Goal: Use online tool/utility: Utilize a website feature to perform a specific function

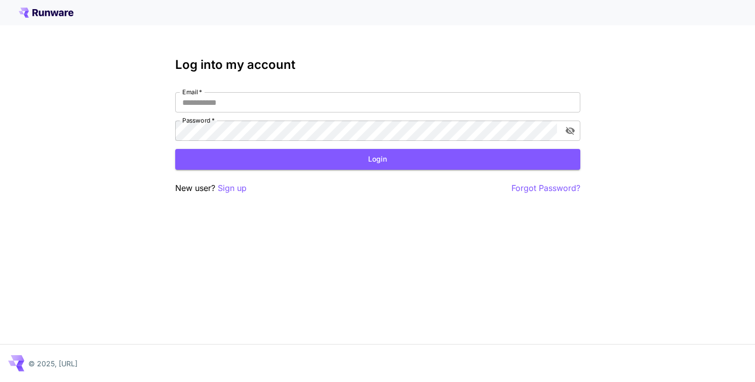
type input "**********"
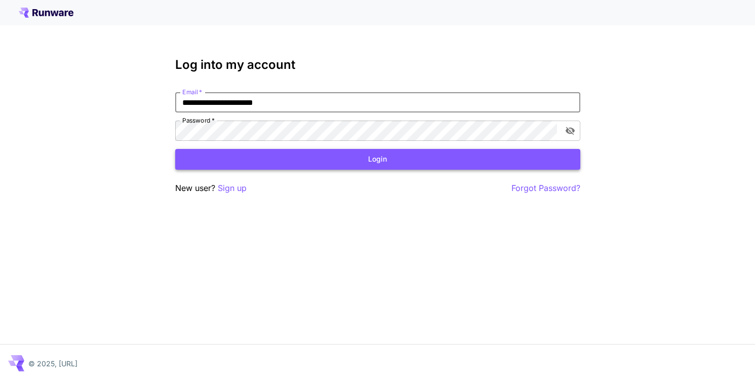
click at [383, 156] on button "Login" at bounding box center [377, 159] width 405 height 21
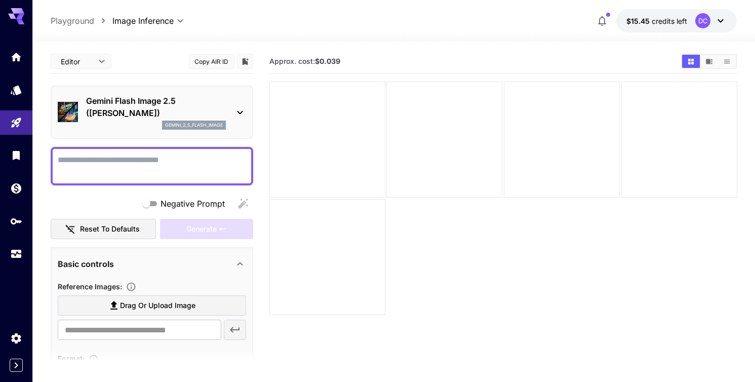
click at [240, 111] on icon at bounding box center [240, 112] width 12 height 12
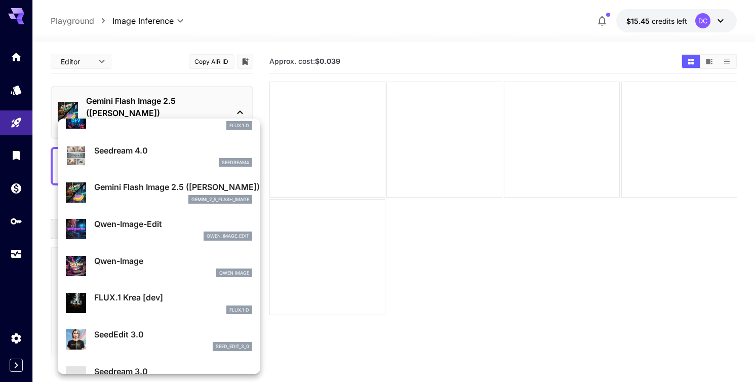
scroll to position [71, 0]
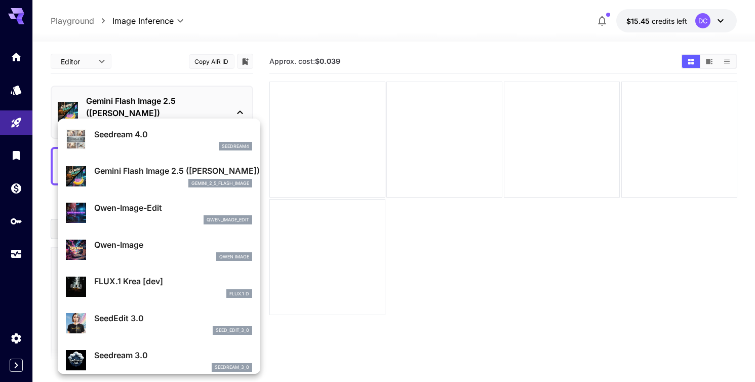
click at [167, 176] on p "Gemini Flash Image 2.5 ([PERSON_NAME])" at bounding box center [173, 171] width 158 height 12
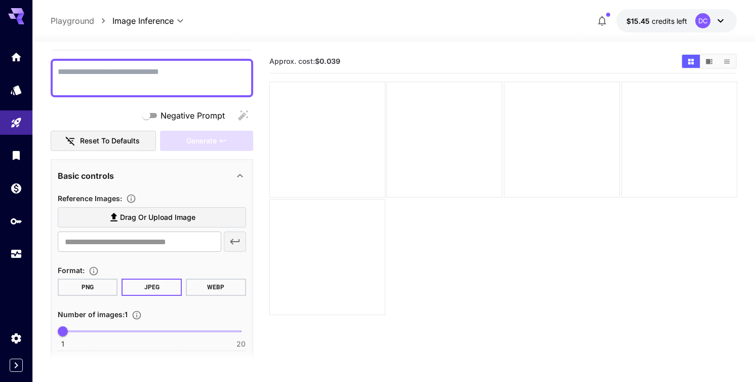
scroll to position [95, 0]
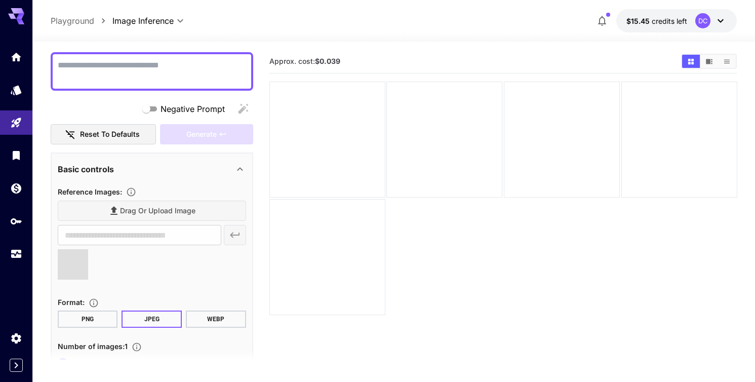
type input "**********"
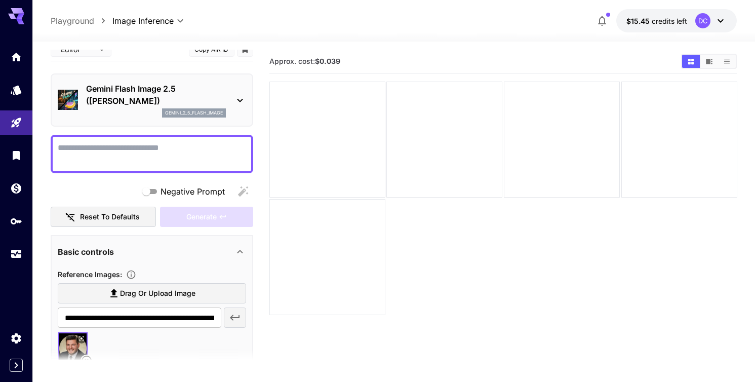
scroll to position [7, 0]
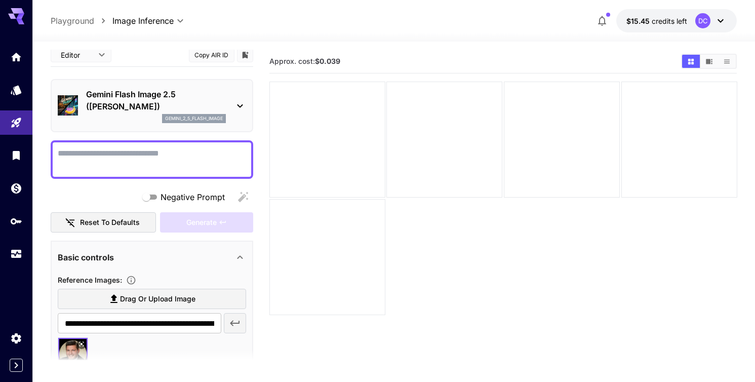
click at [240, 108] on icon at bounding box center [240, 106] width 12 height 12
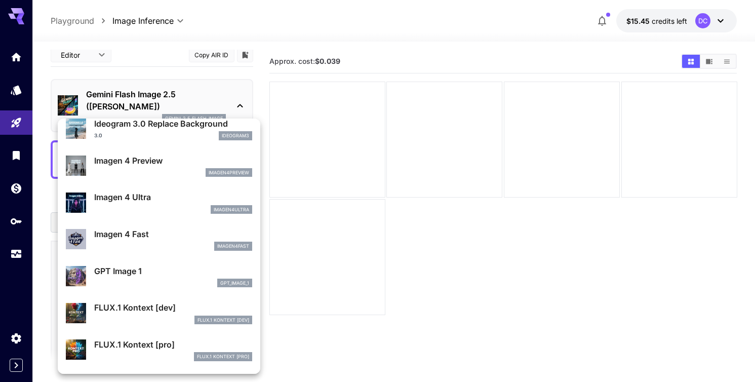
scroll to position [492, 0]
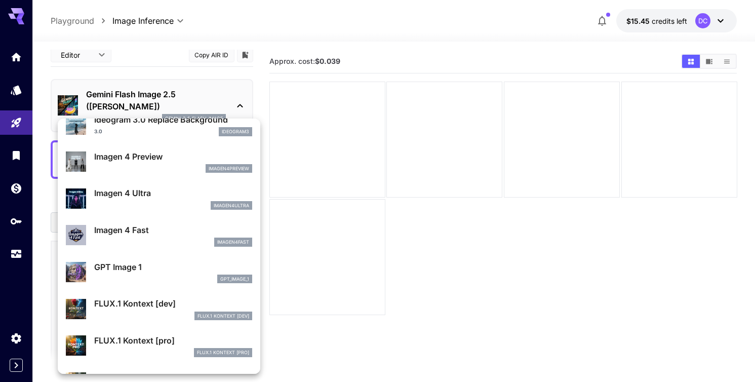
click at [133, 194] on p "Imagen 4 Ultra" at bounding box center [173, 193] width 158 height 12
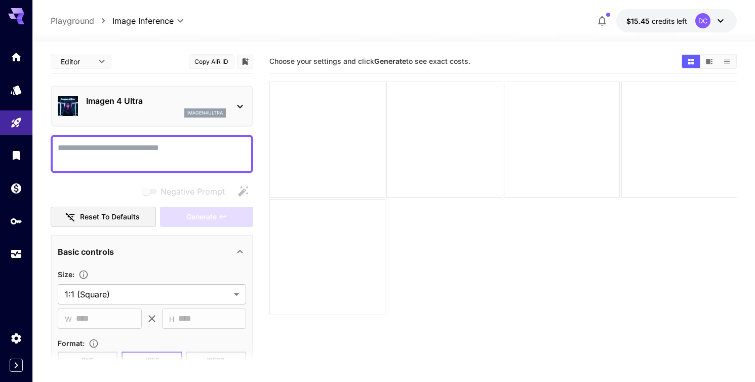
click at [239, 107] on icon at bounding box center [240, 107] width 6 height 4
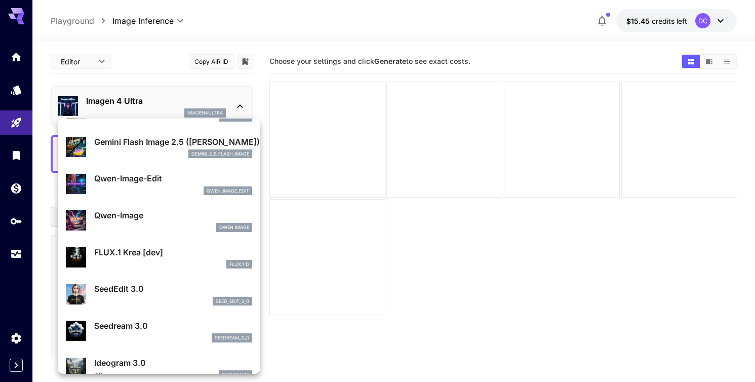
scroll to position [113, 0]
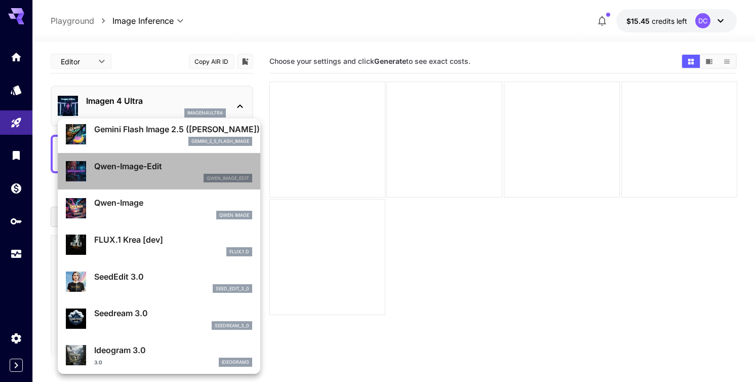
click at [166, 169] on p "Qwen-Image-Edit" at bounding box center [173, 166] width 158 height 12
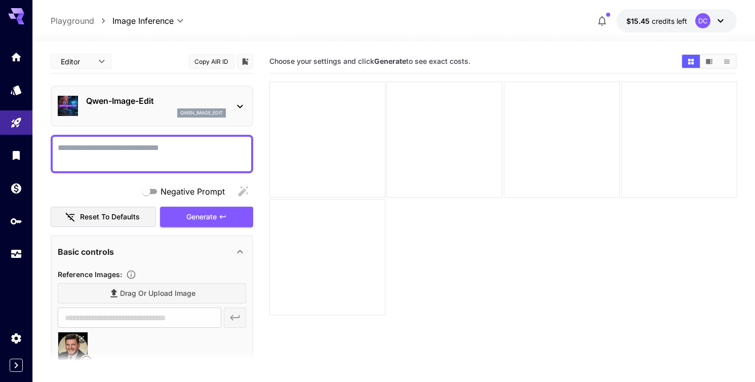
click at [242, 106] on icon at bounding box center [240, 107] width 6 height 4
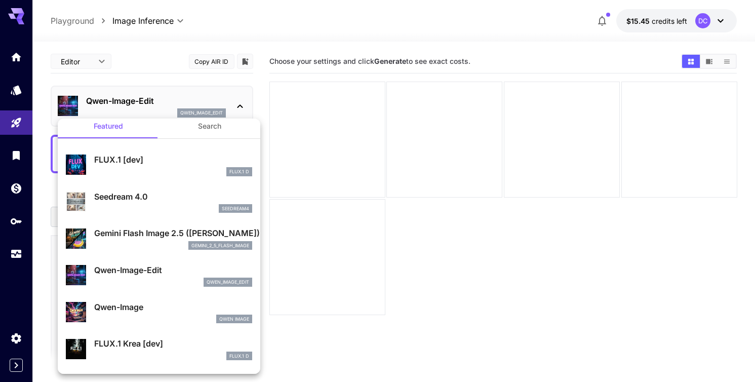
scroll to position [9, 0]
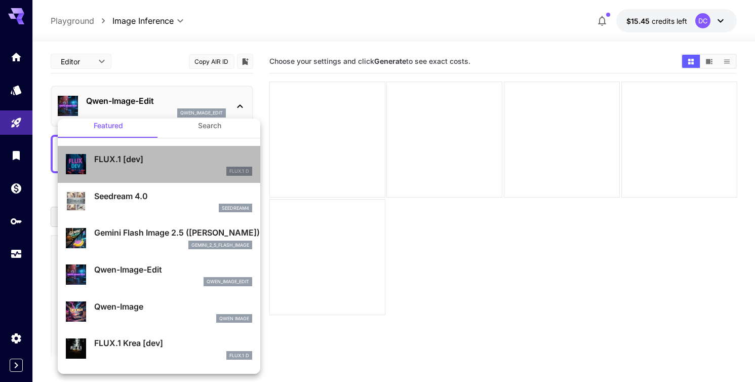
click at [151, 160] on p "FLUX.1 [dev]" at bounding box center [173, 159] width 158 height 12
type input "**"
type input "***"
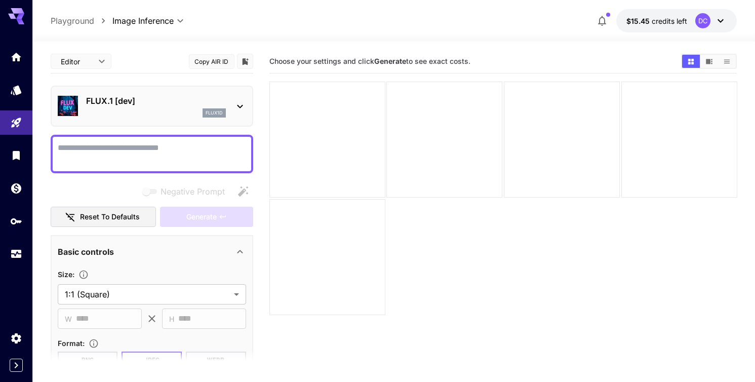
click at [240, 102] on icon at bounding box center [240, 106] width 12 height 12
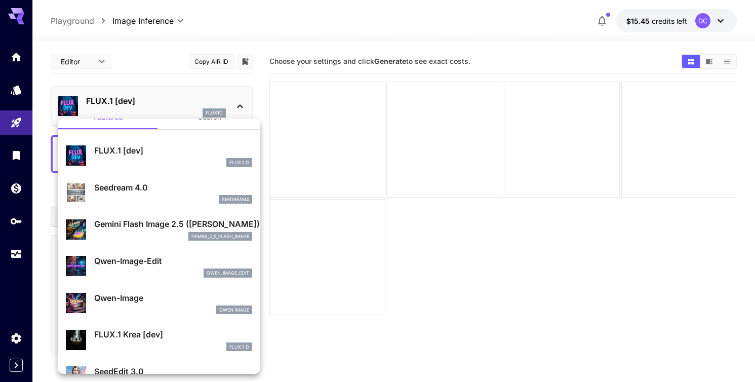
scroll to position [19, 0]
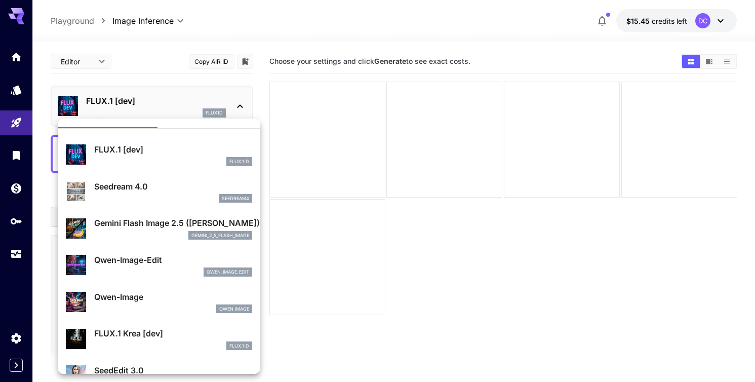
click at [179, 187] on p "Seedream 4.0" at bounding box center [173, 186] width 158 height 12
type input "**********"
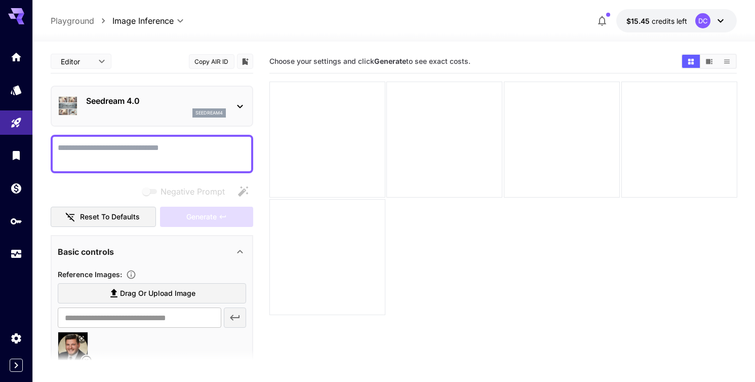
click at [241, 104] on icon at bounding box center [240, 106] width 12 height 12
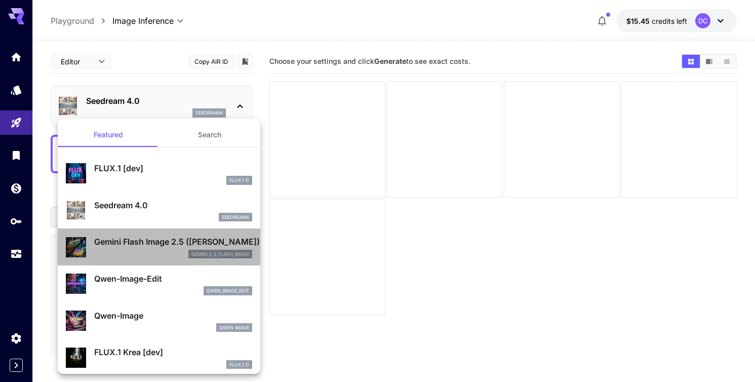
click at [158, 244] on p "Gemini Flash Image 2.5 ([PERSON_NAME])" at bounding box center [173, 242] width 158 height 12
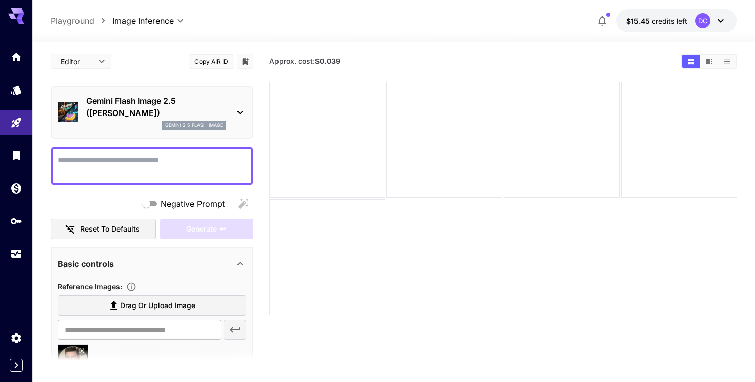
click at [238, 115] on icon at bounding box center [240, 112] width 12 height 12
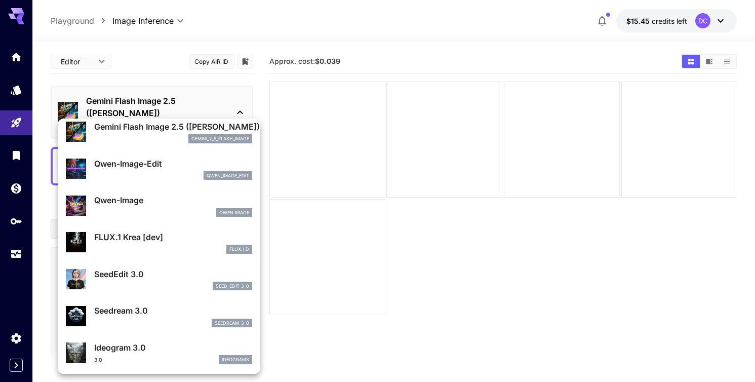
scroll to position [118, 0]
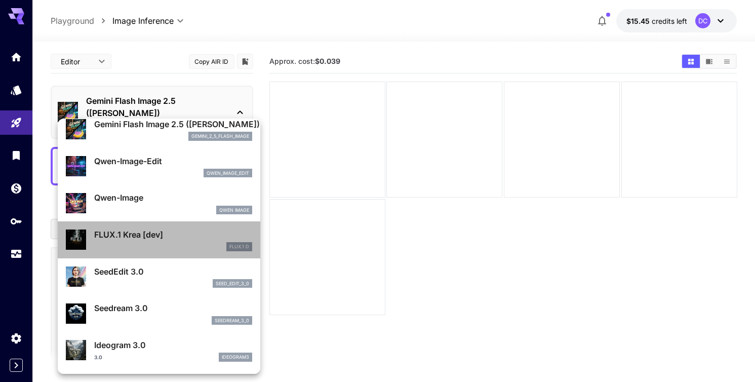
click at [149, 230] on p "FLUX.1 Krea [dev]" at bounding box center [173, 234] width 158 height 12
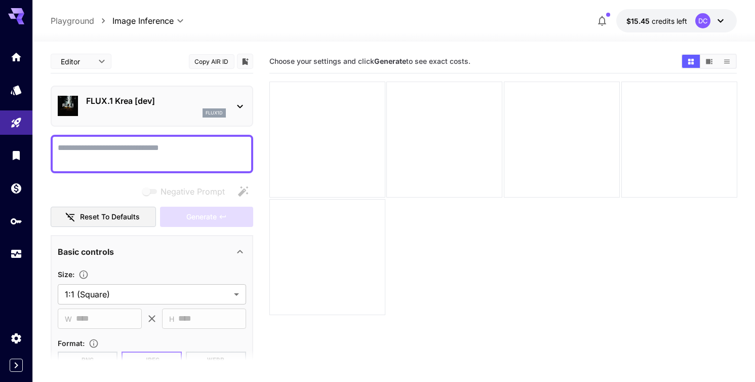
click at [242, 103] on icon at bounding box center [240, 106] width 12 height 12
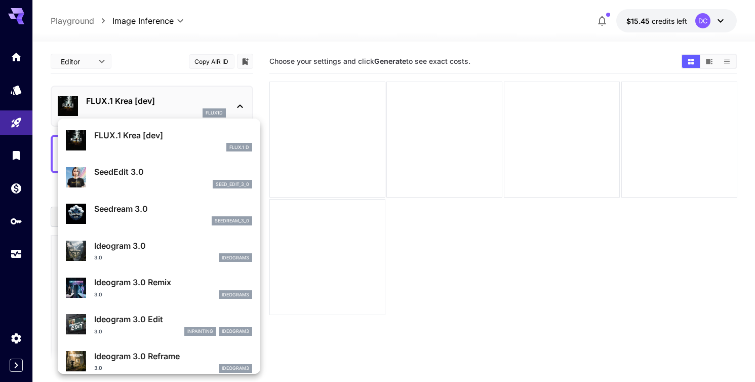
scroll to position [213, 0]
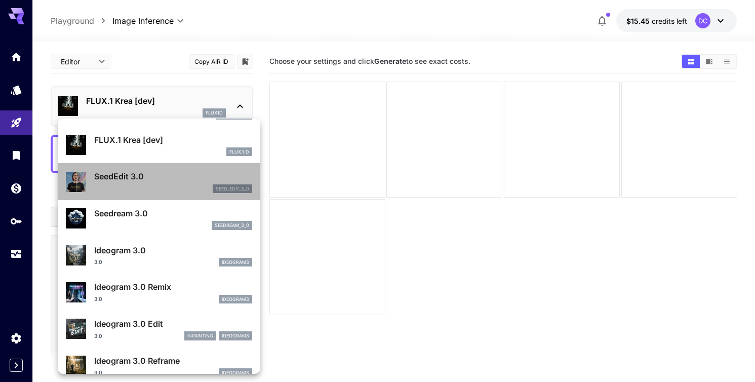
click at [124, 177] on p "SeedEdit 3.0" at bounding box center [173, 176] width 158 height 12
type input "***"
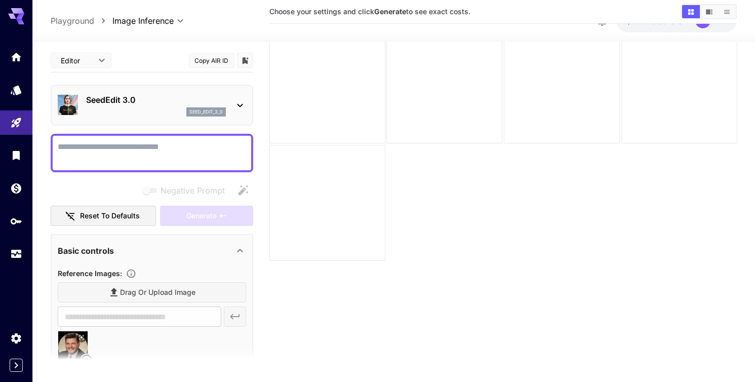
click at [238, 105] on icon at bounding box center [240, 105] width 12 height 12
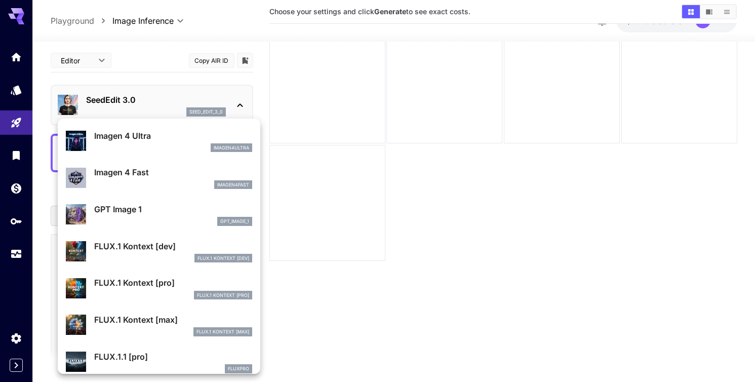
scroll to position [553, 0]
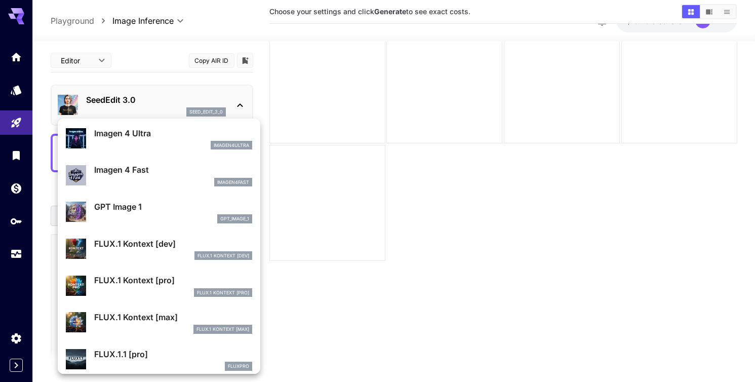
click at [143, 207] on p "GPT Image 1" at bounding box center [173, 207] width 158 height 12
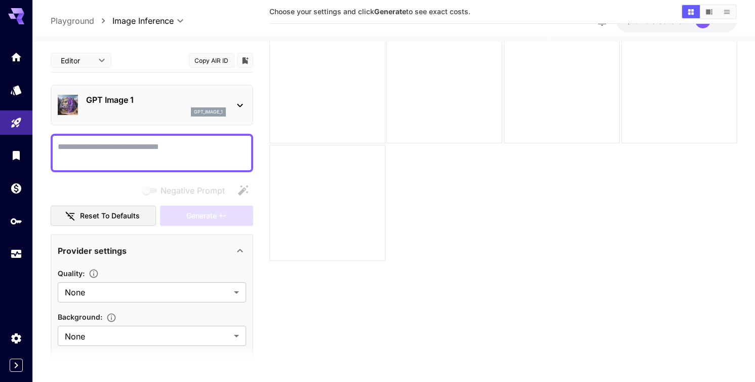
click at [238, 105] on icon at bounding box center [240, 105] width 12 height 12
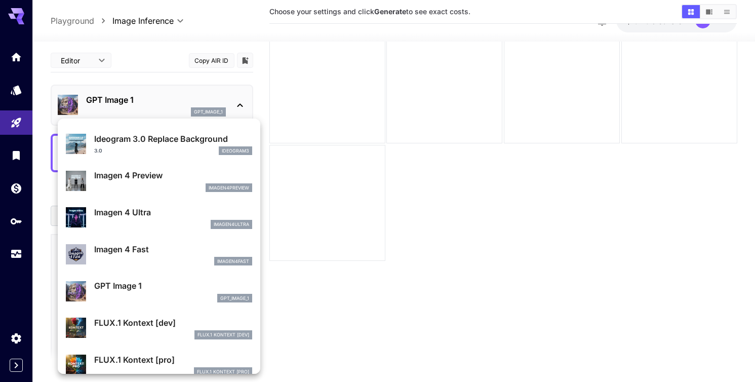
scroll to position [474, 0]
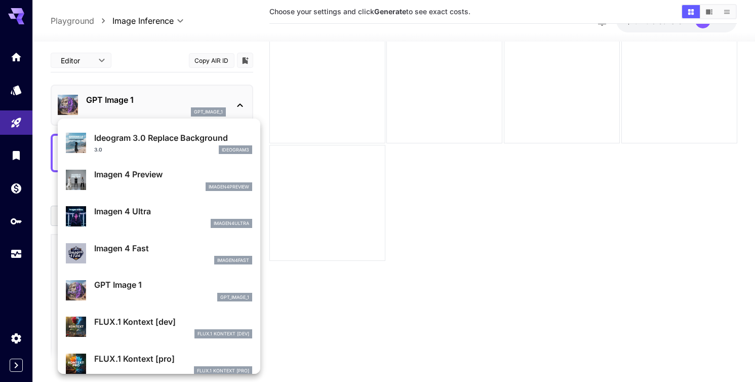
click at [157, 212] on p "Imagen 4 Ultra" at bounding box center [173, 211] width 158 height 12
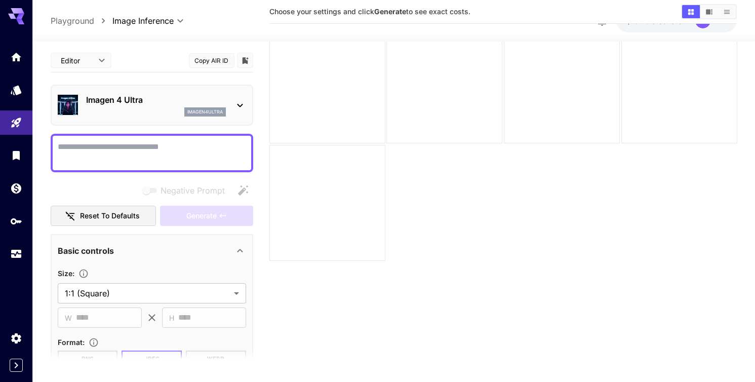
click at [240, 103] on icon at bounding box center [240, 105] width 12 height 12
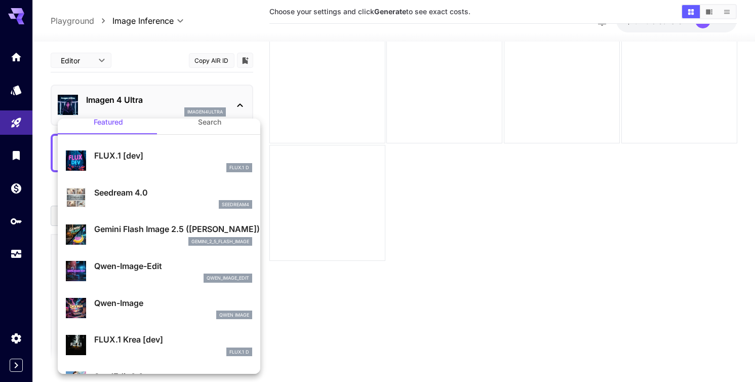
scroll to position [17, 0]
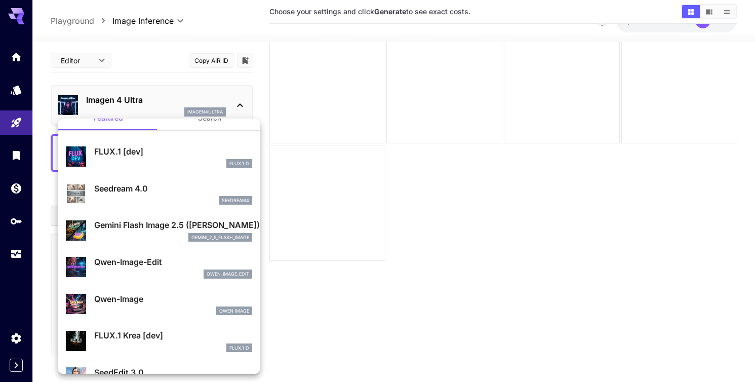
click at [179, 18] on div at bounding box center [377, 191] width 755 height 382
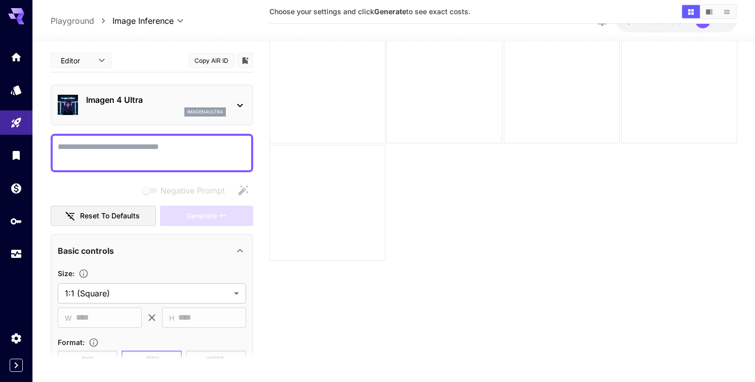
click at [179, 18] on body "**********" at bounding box center [377, 177] width 755 height 462
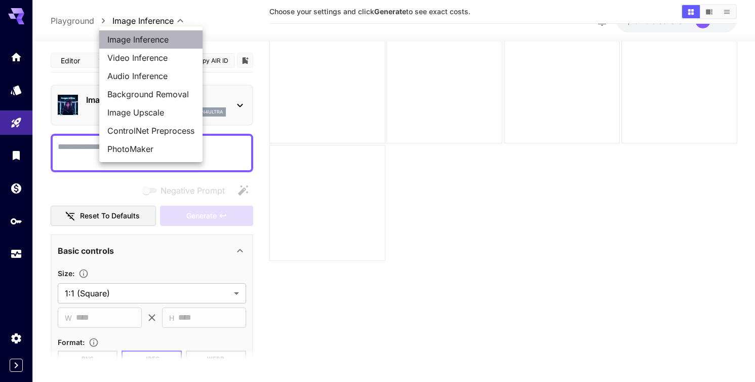
click at [157, 39] on span "Image Inference" at bounding box center [150, 39] width 87 height 12
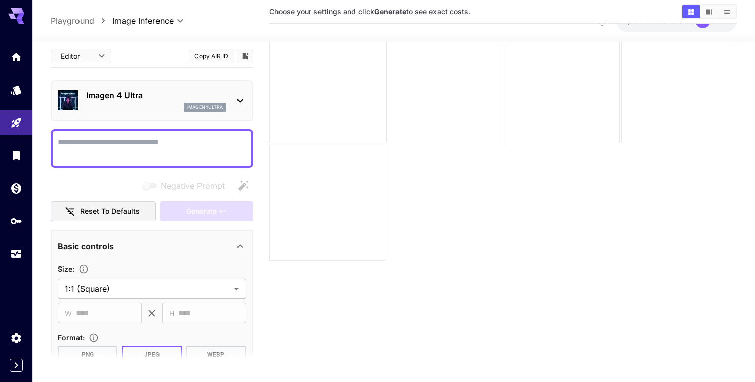
scroll to position [0, 0]
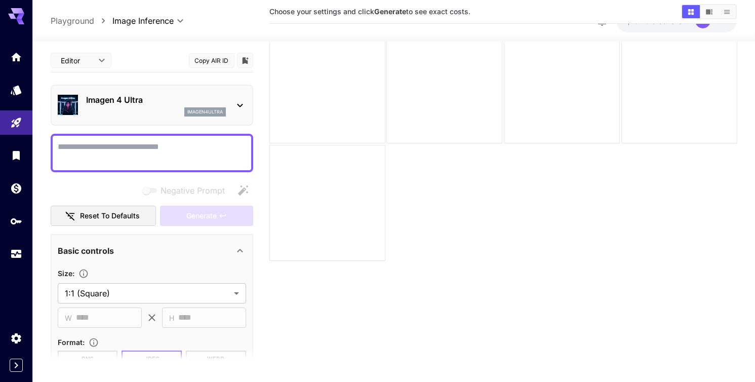
click at [233, 111] on div "Imagen 4 Ultra imagen4ultra" at bounding box center [152, 105] width 188 height 31
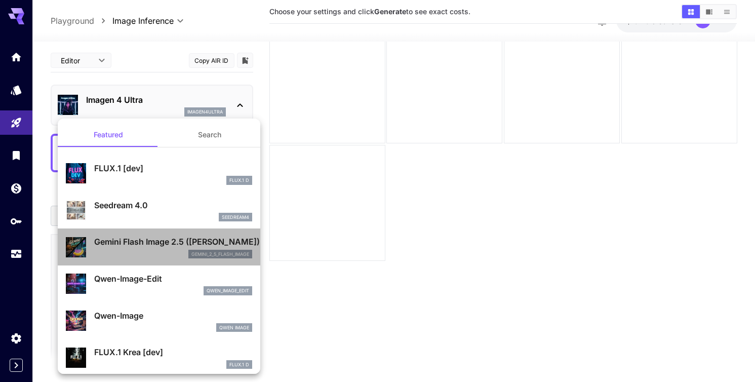
click at [188, 242] on p "Gemini Flash Image 2.5 ([PERSON_NAME])" at bounding box center [173, 242] width 158 height 12
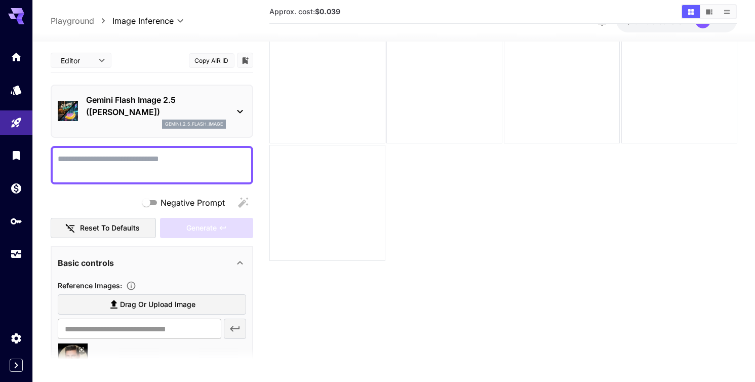
click at [106, 165] on textarea "Negative Prompt" at bounding box center [152, 165] width 188 height 24
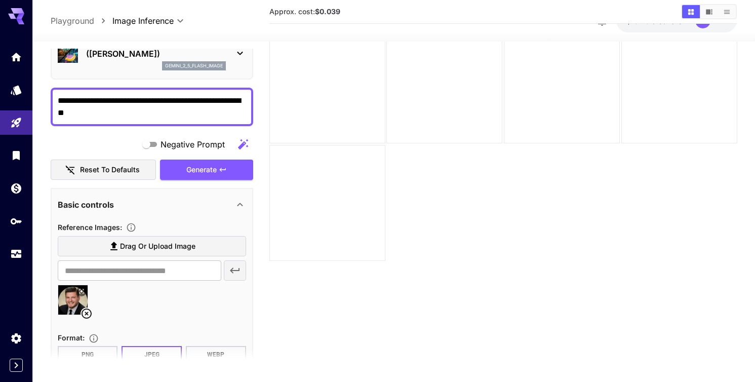
scroll to position [61, 0]
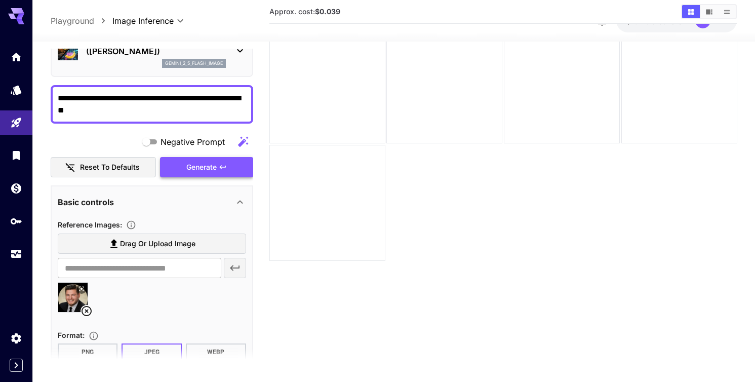
type textarea "**********"
click at [210, 163] on span "Generate" at bounding box center [201, 167] width 30 height 13
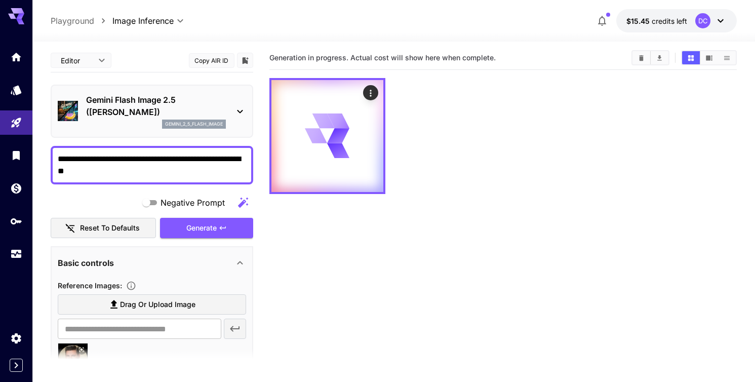
scroll to position [0, 0]
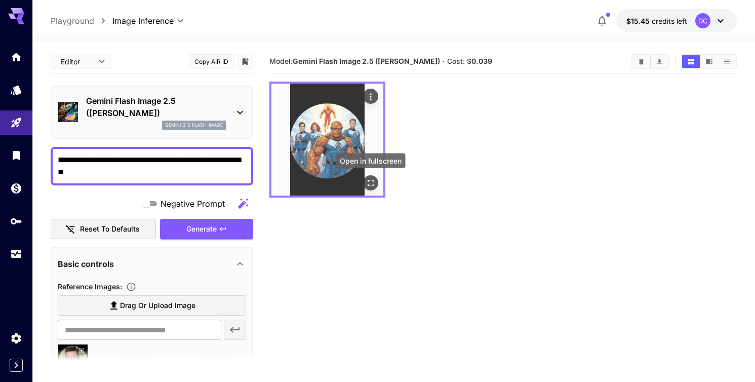
click at [370, 181] on icon "Open in fullscreen" at bounding box center [370, 183] width 10 height 10
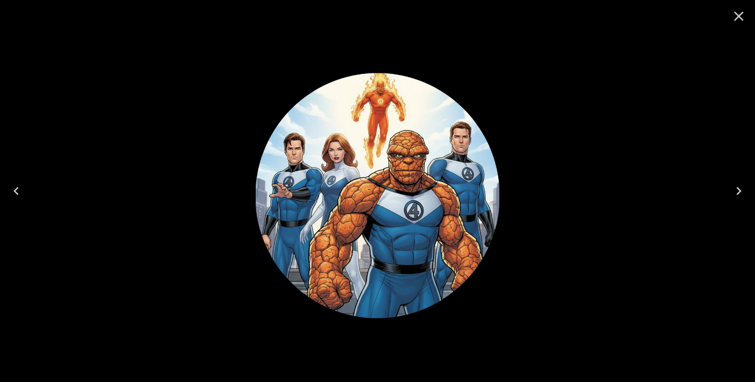
click at [738, 14] on icon "Close" at bounding box center [739, 16] width 16 height 16
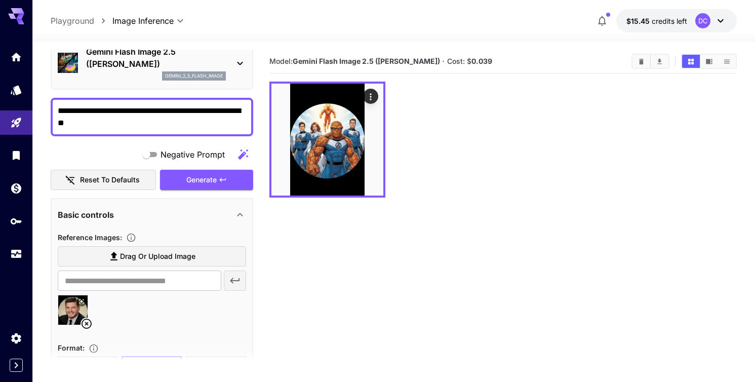
scroll to position [52, 0]
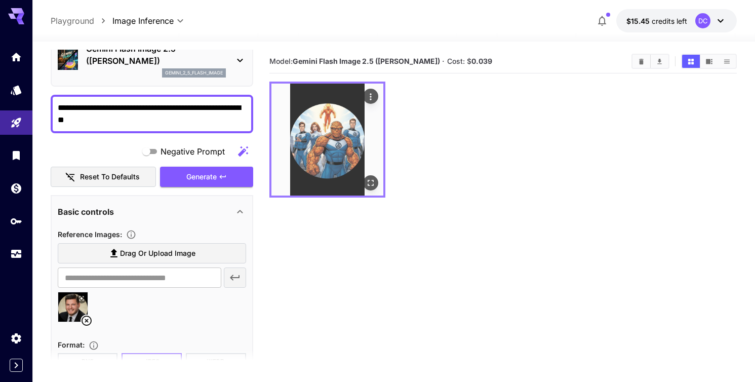
click at [369, 180] on icon "Open in fullscreen" at bounding box center [370, 183] width 6 height 6
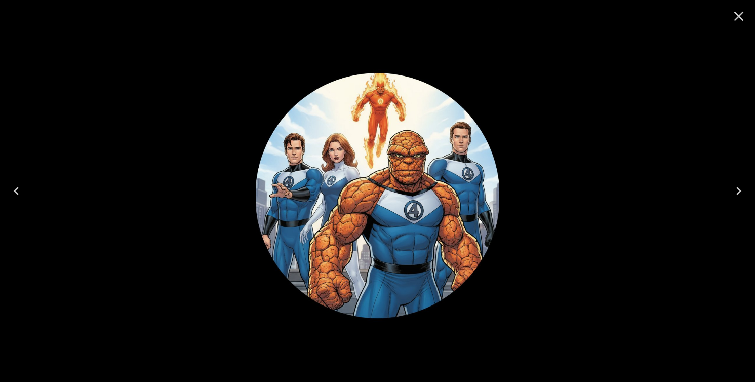
click at [734, 17] on icon "Close" at bounding box center [739, 16] width 16 height 16
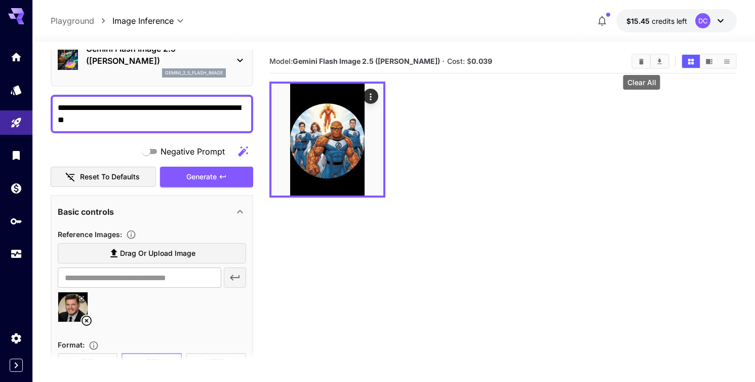
click at [644, 63] on icon "Clear All" at bounding box center [642, 62] width 8 height 8
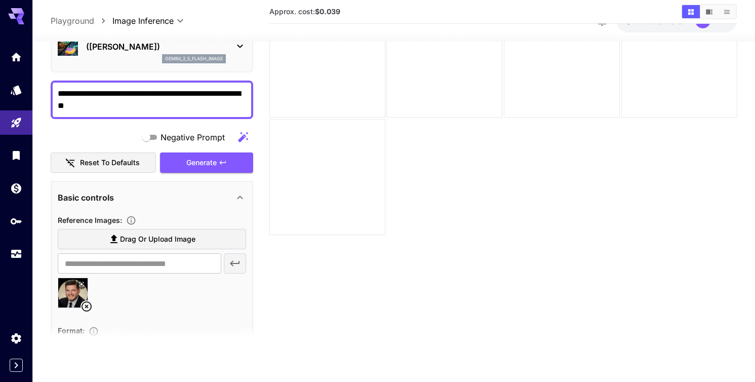
scroll to position [55, 0]
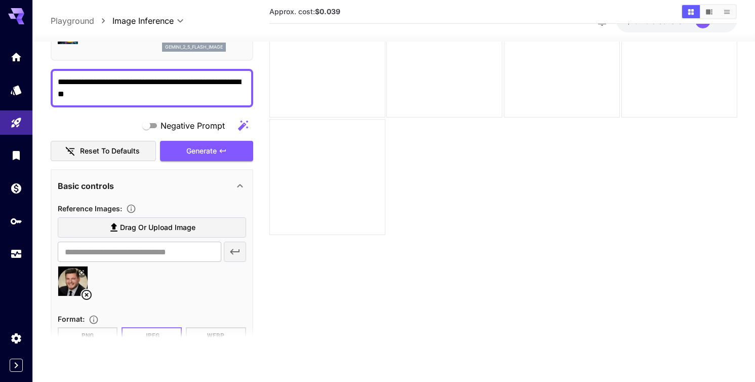
click at [317, 23] on div "Approx. cost: $0.039" at bounding box center [503, 12] width 468 height 24
